Goal: Use online tool/utility: Utilize a website feature to perform a specific function

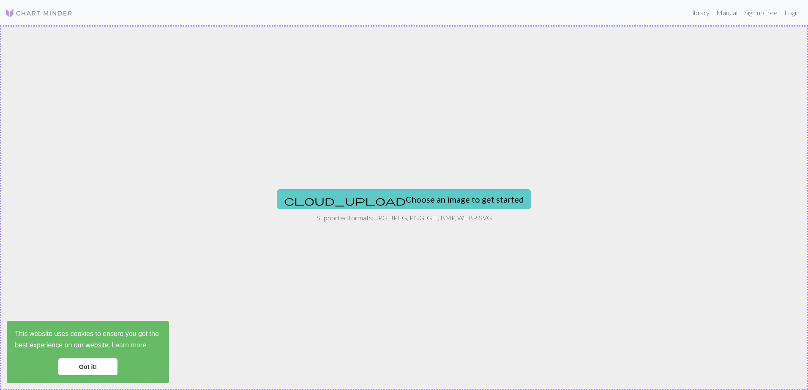
click at [387, 199] on button "cloud_upload Choose an image to get started" at bounding box center [404, 199] width 254 height 20
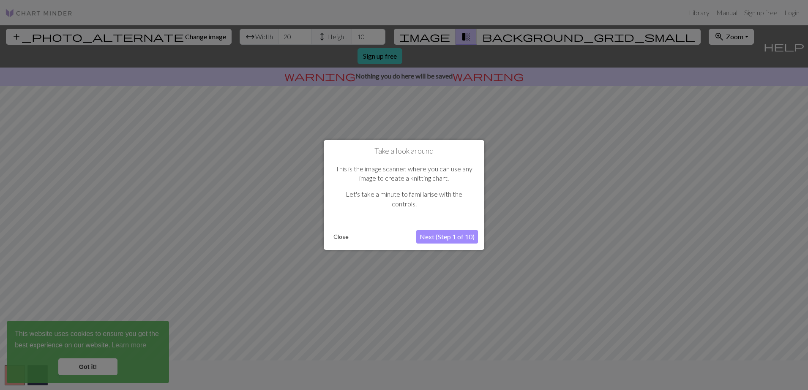
click at [439, 235] on button "Next (Step 1 of 10)" at bounding box center [447, 237] width 62 height 14
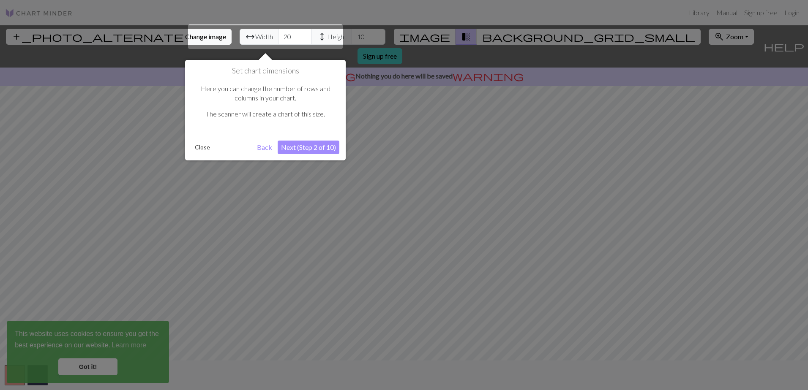
click at [328, 37] on div at bounding box center [265, 37] width 155 height 25
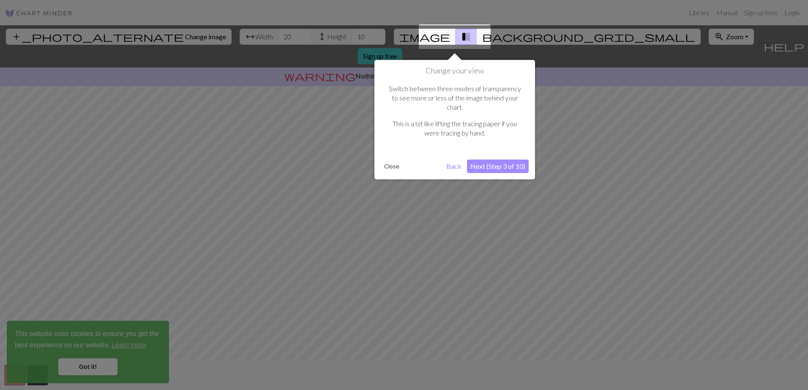
click at [321, 40] on div at bounding box center [404, 195] width 808 height 390
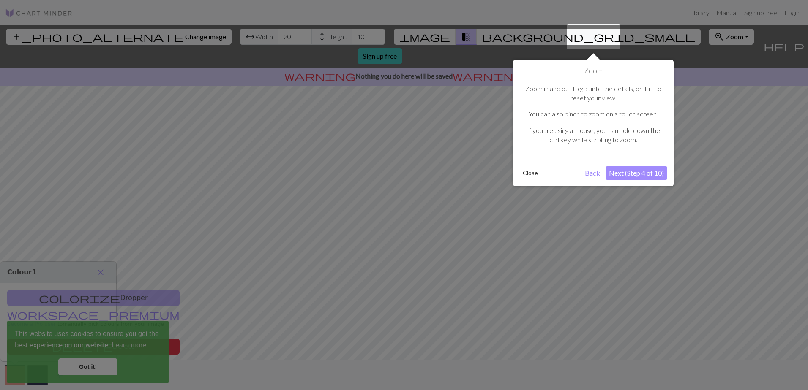
click at [445, 43] on div at bounding box center [404, 195] width 808 height 390
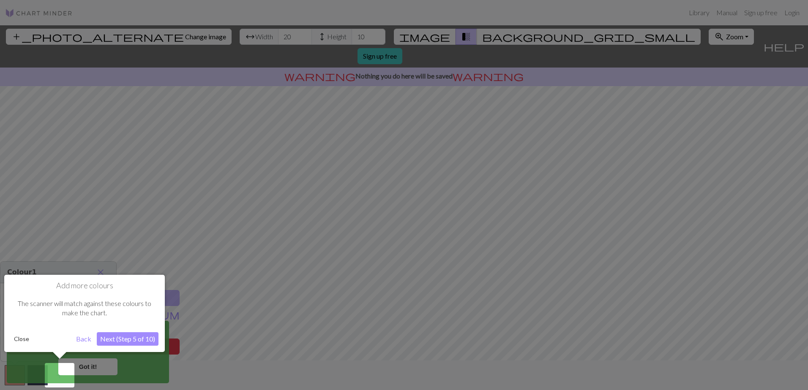
click at [312, 37] on div at bounding box center [404, 195] width 808 height 390
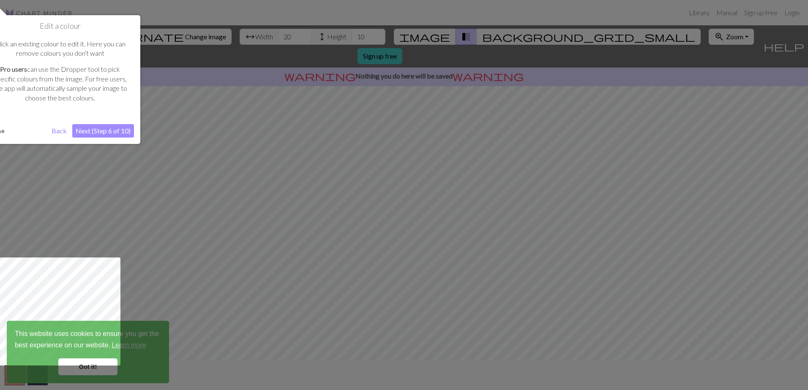
click at [96, 130] on button "Next (Step 6 of 10)" at bounding box center [103, 131] width 62 height 14
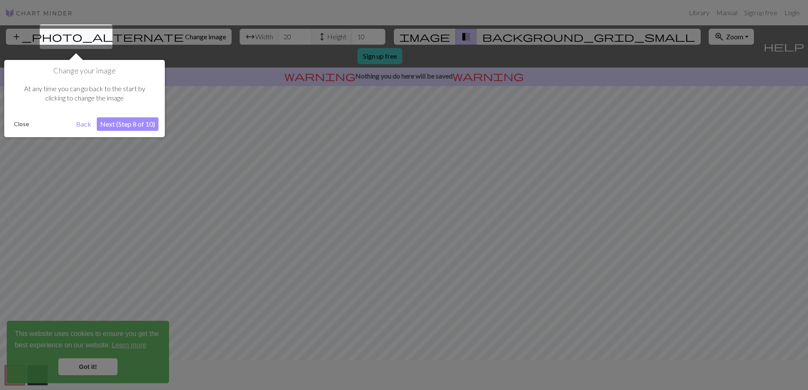
click at [105, 126] on button "Next (Step 8 of 10)" at bounding box center [128, 124] width 62 height 14
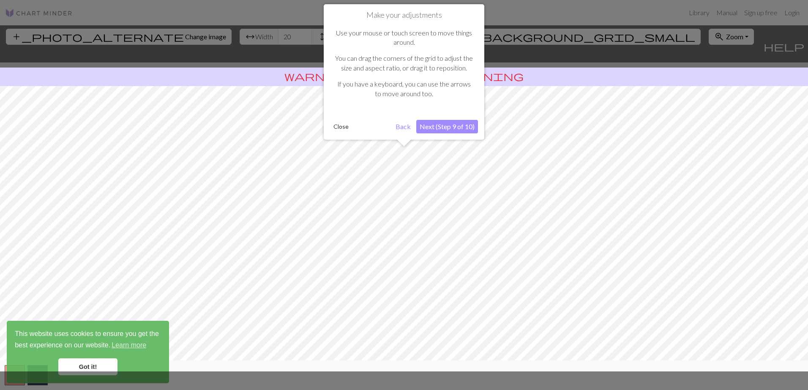
click at [453, 127] on button "Next (Step 9 of 10)" at bounding box center [447, 127] width 62 height 14
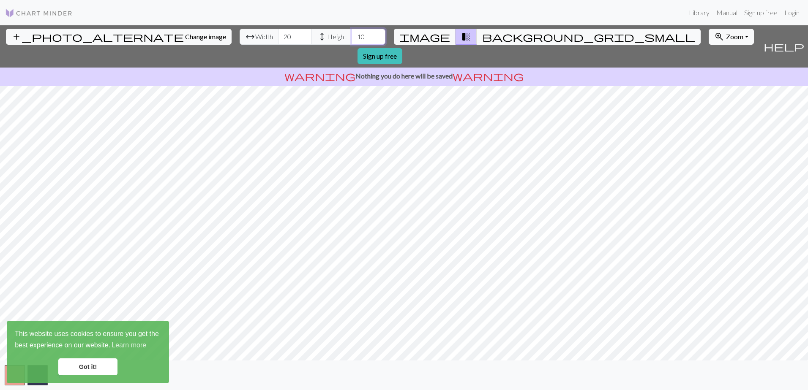
click at [352, 41] on input "10" at bounding box center [369, 37] width 34 height 16
click at [352, 35] on input "12" at bounding box center [369, 37] width 34 height 16
click at [352, 35] on input "13" at bounding box center [369, 37] width 34 height 16
click at [352, 35] on input "14" at bounding box center [369, 37] width 34 height 16
click at [352, 44] on input "14" at bounding box center [369, 37] width 34 height 16
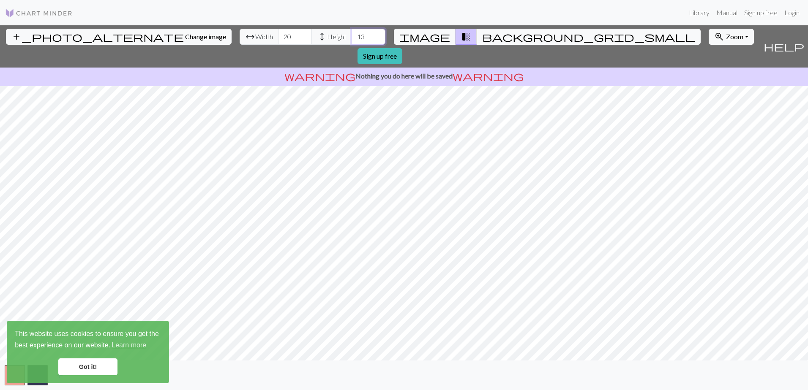
click at [352, 38] on input "13" at bounding box center [369, 37] width 34 height 16
click at [352, 38] on input "12" at bounding box center [369, 37] width 34 height 16
click at [352, 38] on input "11" at bounding box center [369, 37] width 34 height 16
click at [352, 38] on input "10" at bounding box center [369, 37] width 34 height 16
click at [352, 38] on input "9" at bounding box center [369, 37] width 34 height 16
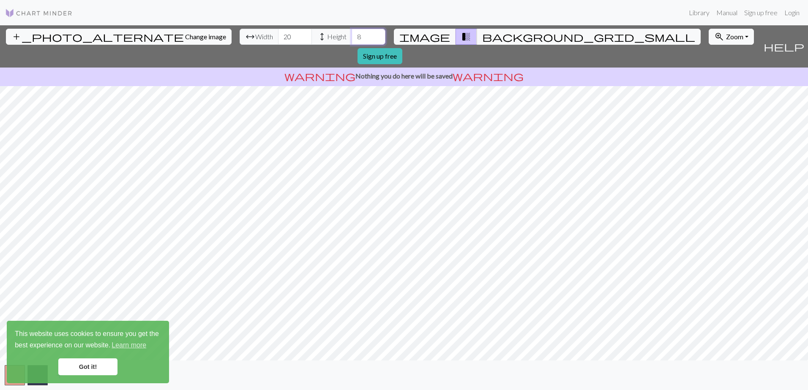
click at [352, 38] on input "8" at bounding box center [369, 37] width 34 height 16
click at [352, 38] on input "7" at bounding box center [369, 37] width 34 height 16
click at [352, 32] on input "8" at bounding box center [369, 37] width 34 height 16
click at [352, 32] on input "9" at bounding box center [369, 37] width 34 height 16
click at [352, 32] on input "10" at bounding box center [369, 37] width 34 height 16
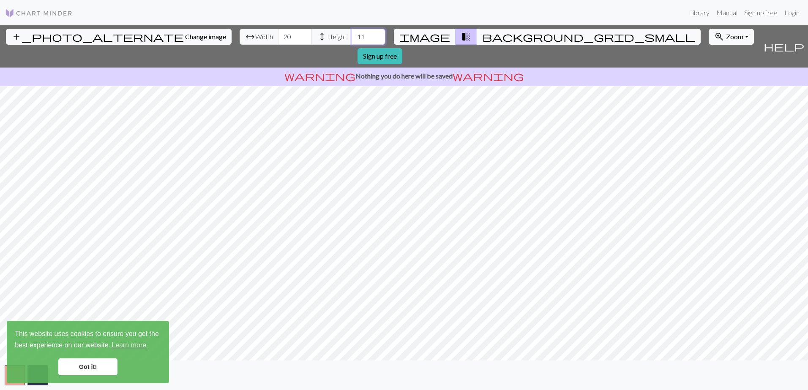
click at [352, 32] on input "11" at bounding box center [369, 37] width 34 height 16
click at [352, 32] on input "12" at bounding box center [369, 37] width 34 height 16
click at [352, 32] on input "13" at bounding box center [369, 37] width 34 height 16
click at [352, 32] on input "14" at bounding box center [369, 37] width 34 height 16
click at [352, 32] on input "15" at bounding box center [369, 37] width 34 height 16
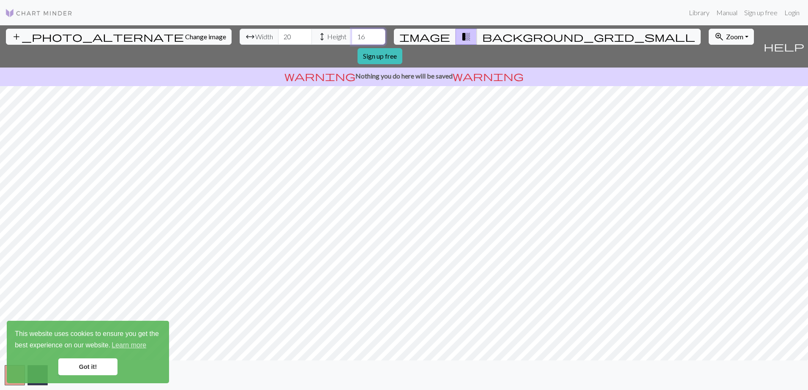
click at [352, 32] on input "16" at bounding box center [369, 37] width 34 height 16
click at [109, 371] on link "Got it!" at bounding box center [87, 367] width 59 height 17
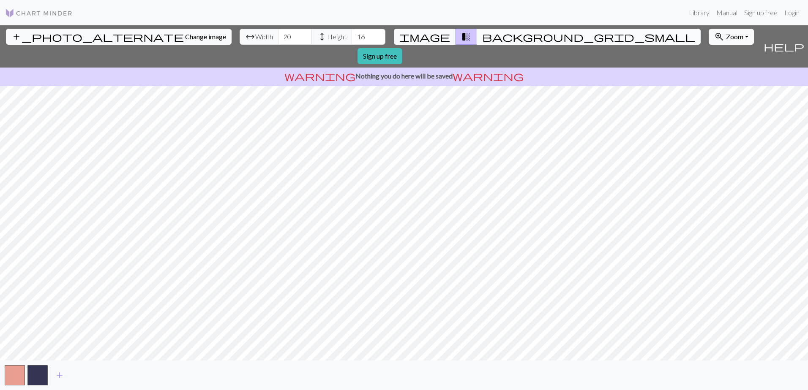
click at [477, 39] on button "background_grid_small" at bounding box center [589, 37] width 224 height 16
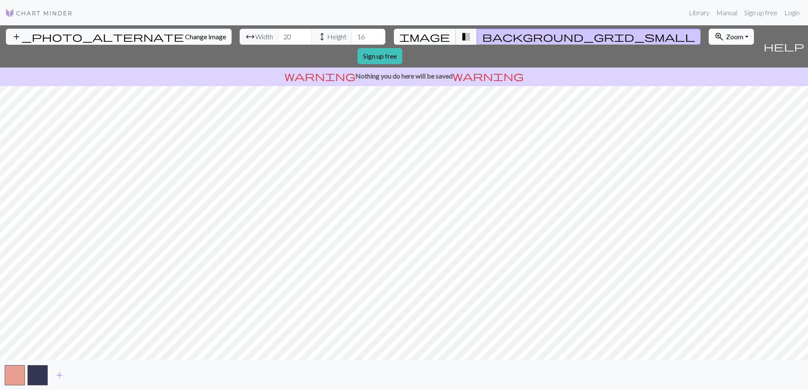
click at [437, 36] on span "image" at bounding box center [424, 37] width 51 height 12
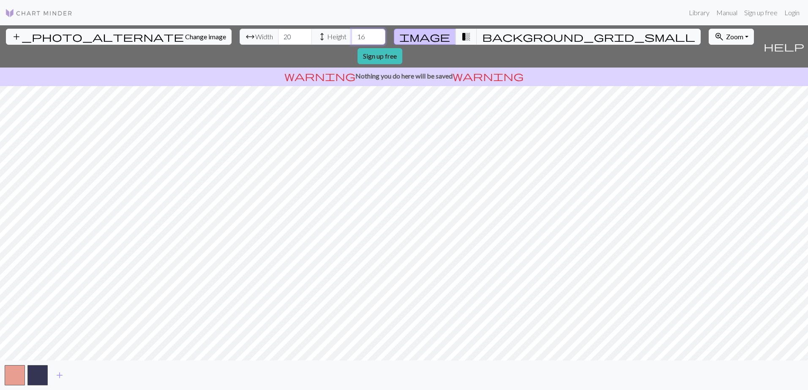
click at [352, 36] on input "16" at bounding box center [369, 37] width 34 height 16
click at [352, 36] on input "17" at bounding box center [369, 37] width 34 height 16
type input "18"
click at [352, 36] on input "18" at bounding box center [369, 37] width 34 height 16
click at [36, 380] on button "button" at bounding box center [37, 376] width 20 height 20
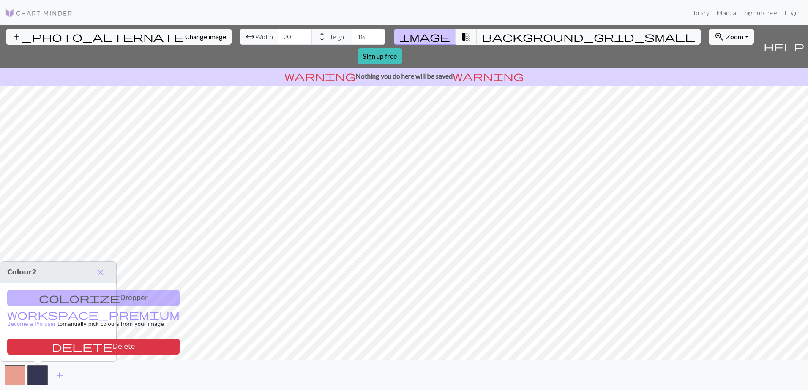
click at [93, 378] on div "add" at bounding box center [404, 376] width 808 height 30
click at [103, 271] on span "close" at bounding box center [100, 273] width 10 height 12
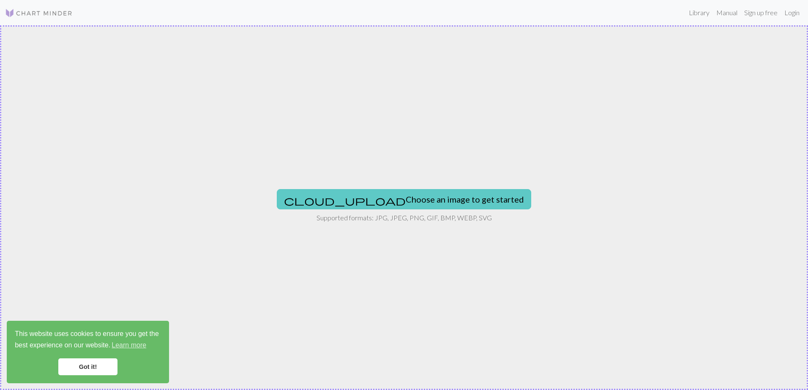
click at [396, 194] on button "cloud_upload Choose an image to get started" at bounding box center [404, 199] width 254 height 20
